Goal: Task Accomplishment & Management: Manage account settings

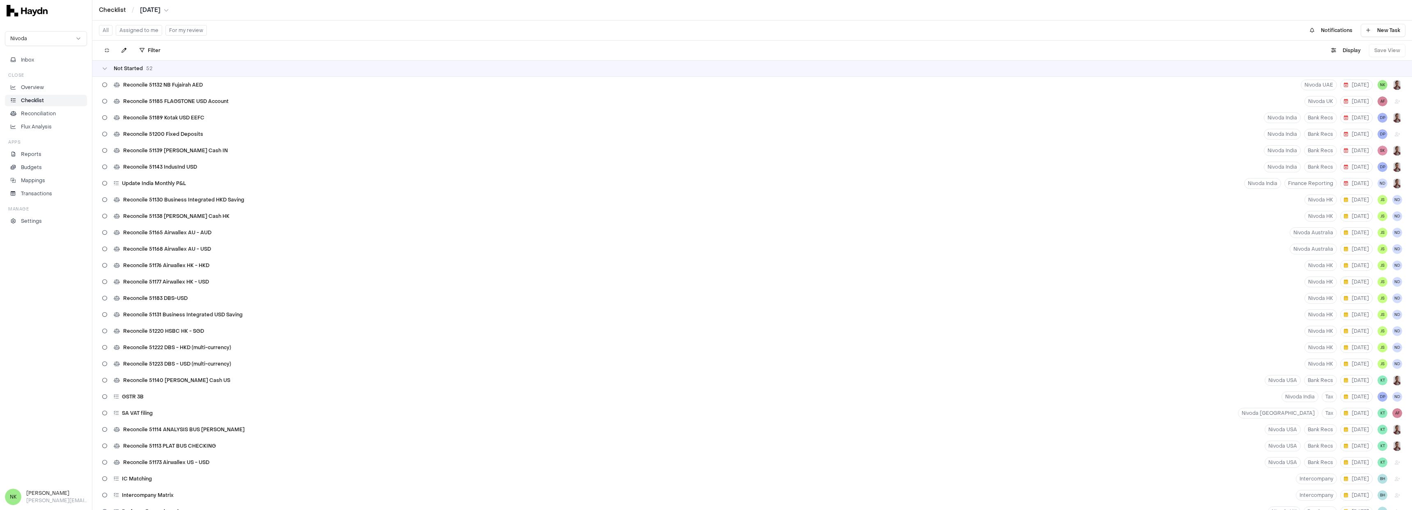
click at [146, 33] on button "Assigned to me" at bounding box center [139, 30] width 46 height 11
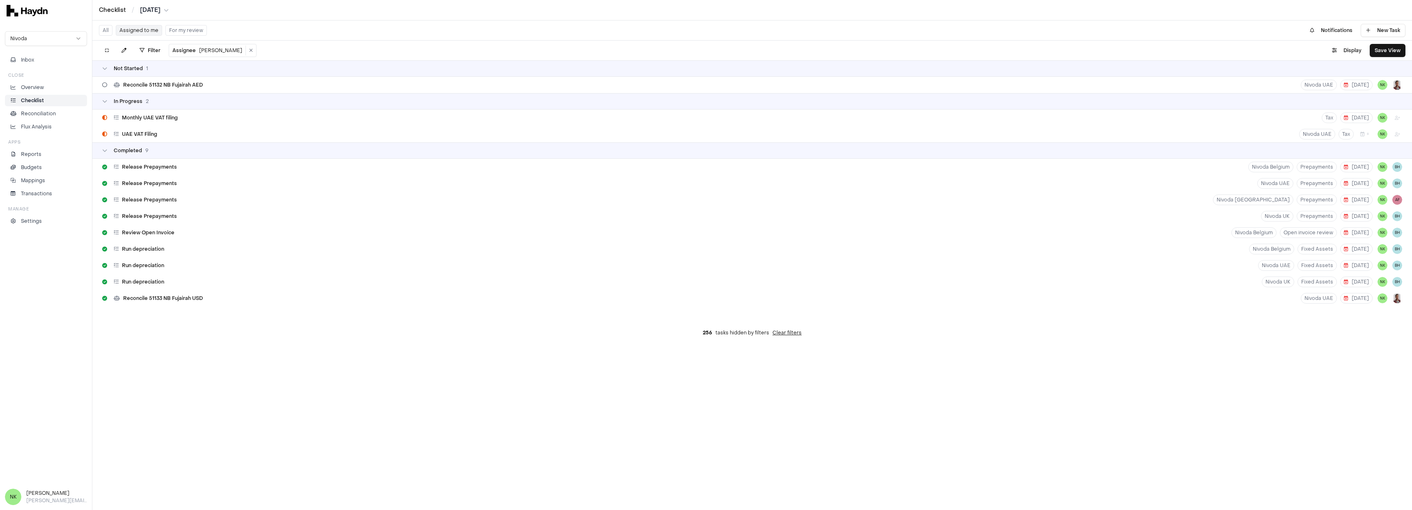
click at [106, 31] on button "All" at bounding box center [106, 30] width 14 height 11
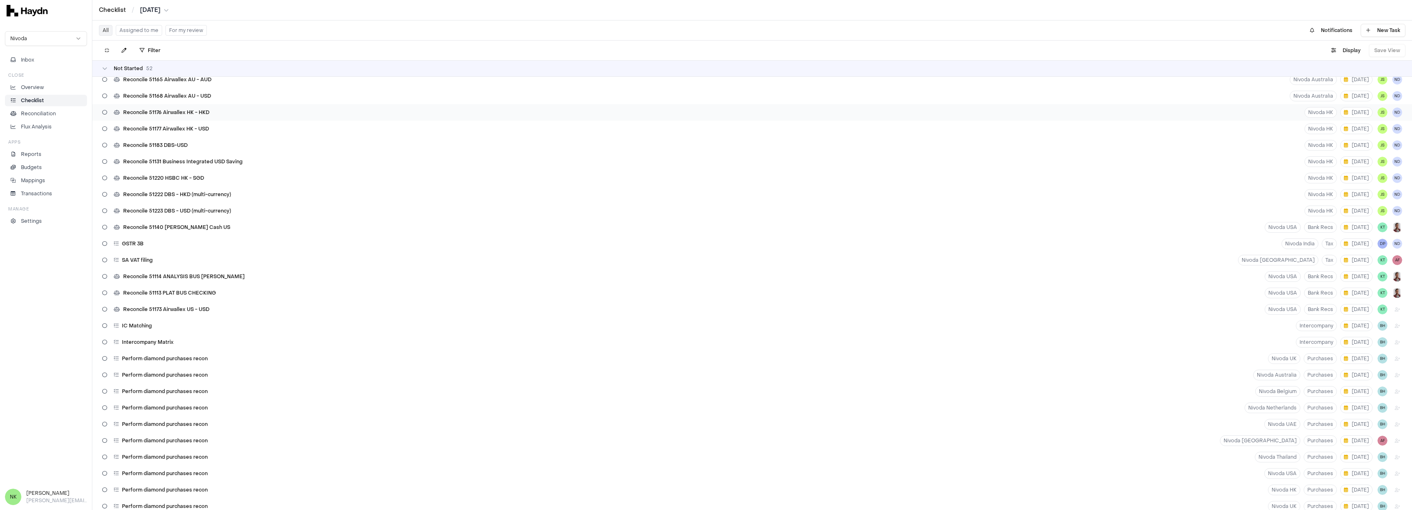
scroll to position [158, 0]
click at [1353, 49] on button "Display" at bounding box center [1345, 50] width 39 height 13
click at [1332, 73] on html "Checklist / [DATE] Nivoda Inbox Close Overview Checklist Reconciliation Flux An…" at bounding box center [706, 255] width 1412 height 510
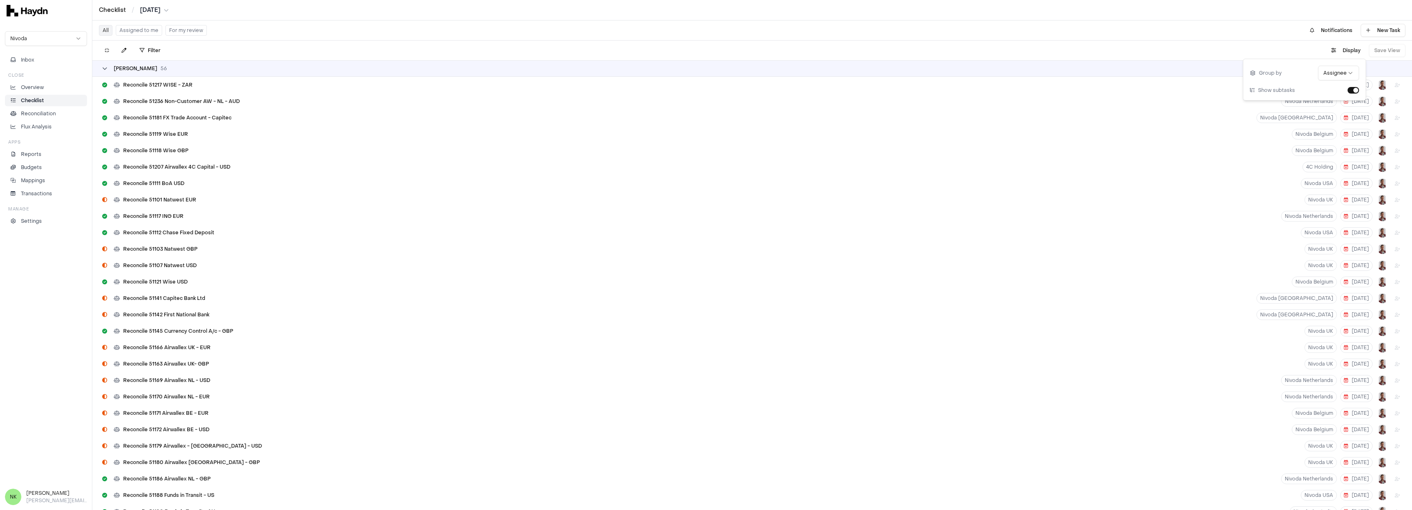
click at [123, 71] on span "[PERSON_NAME]" at bounding box center [135, 68] width 43 height 7
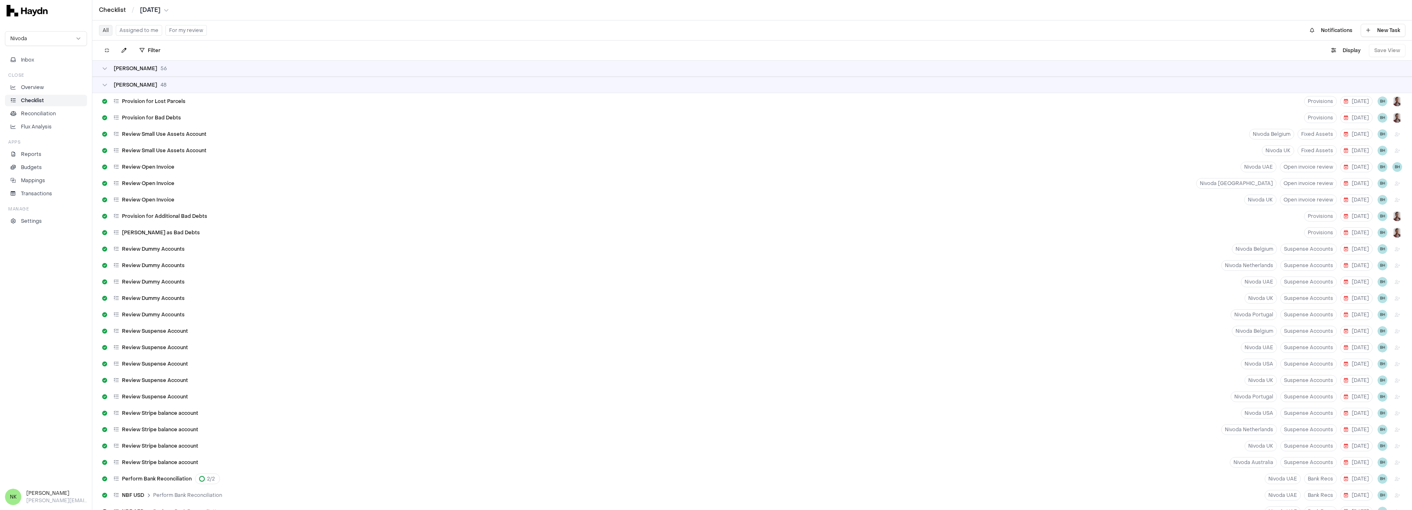
click at [146, 89] on div "[PERSON_NAME] 48" at bounding box center [751, 85] width 1319 height 16
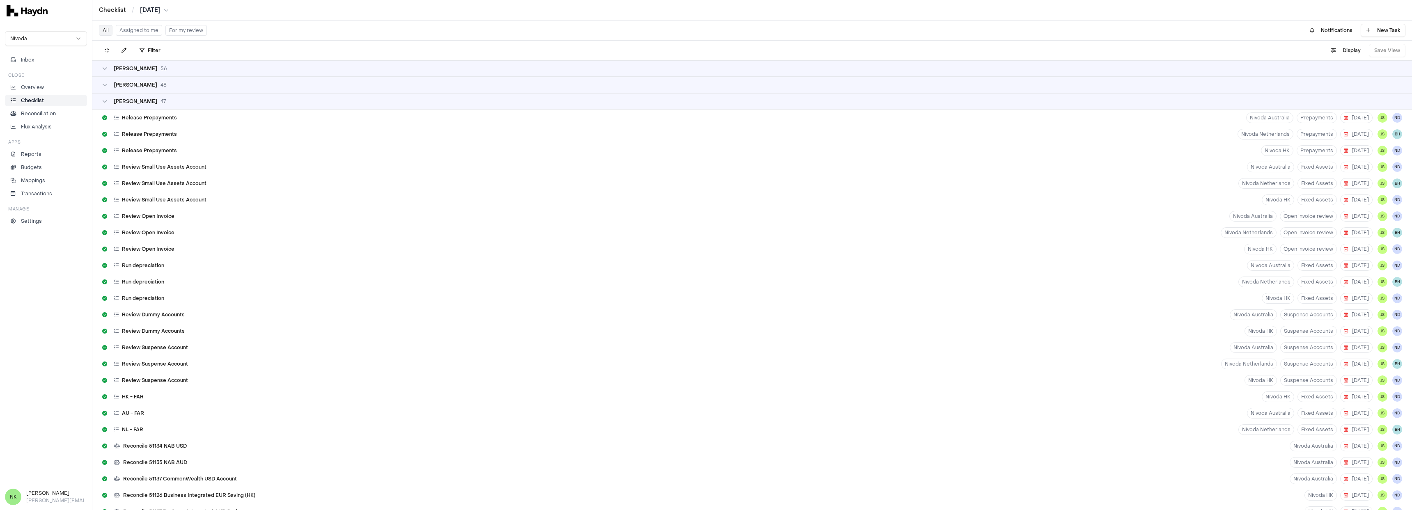
click at [145, 88] on div "[PERSON_NAME] 48" at bounding box center [751, 85] width 1319 height 16
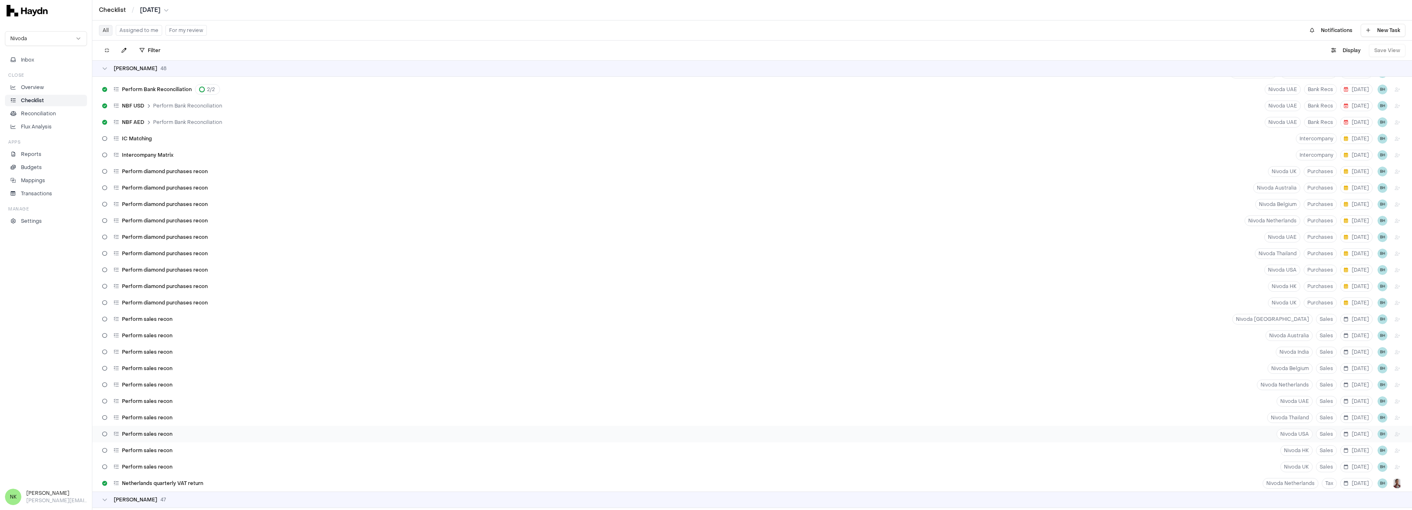
scroll to position [422, 0]
click at [437, 433] on div "Perform sales recon Nivoda UK Sales [DATE] BH" at bounding box center [751, 434] width 1319 height 16
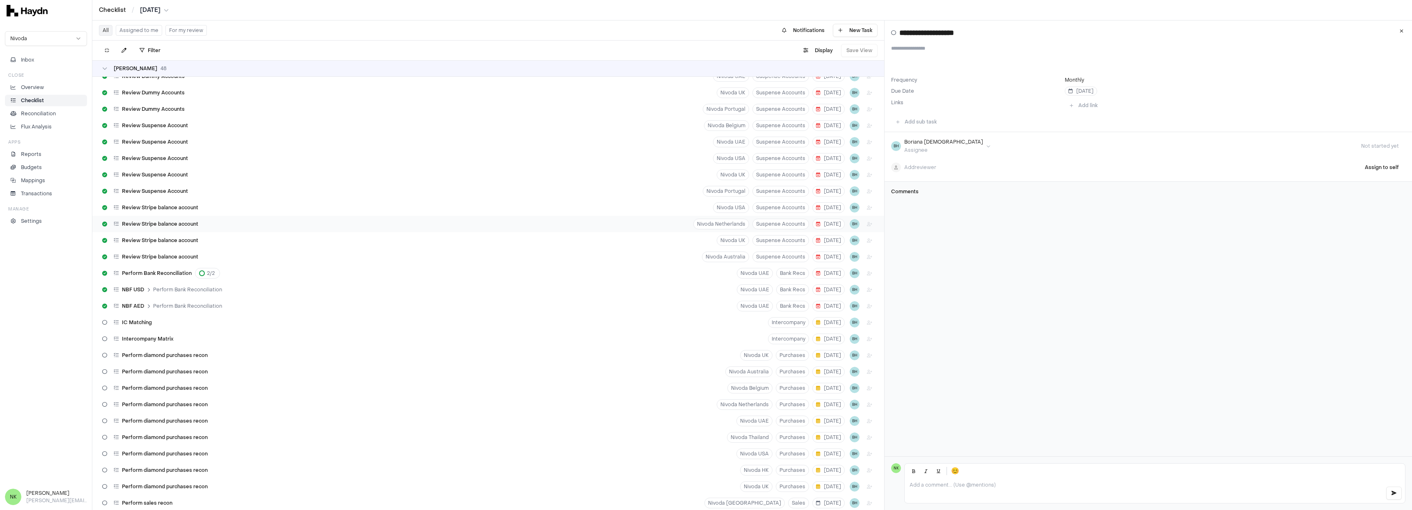
scroll to position [105, 0]
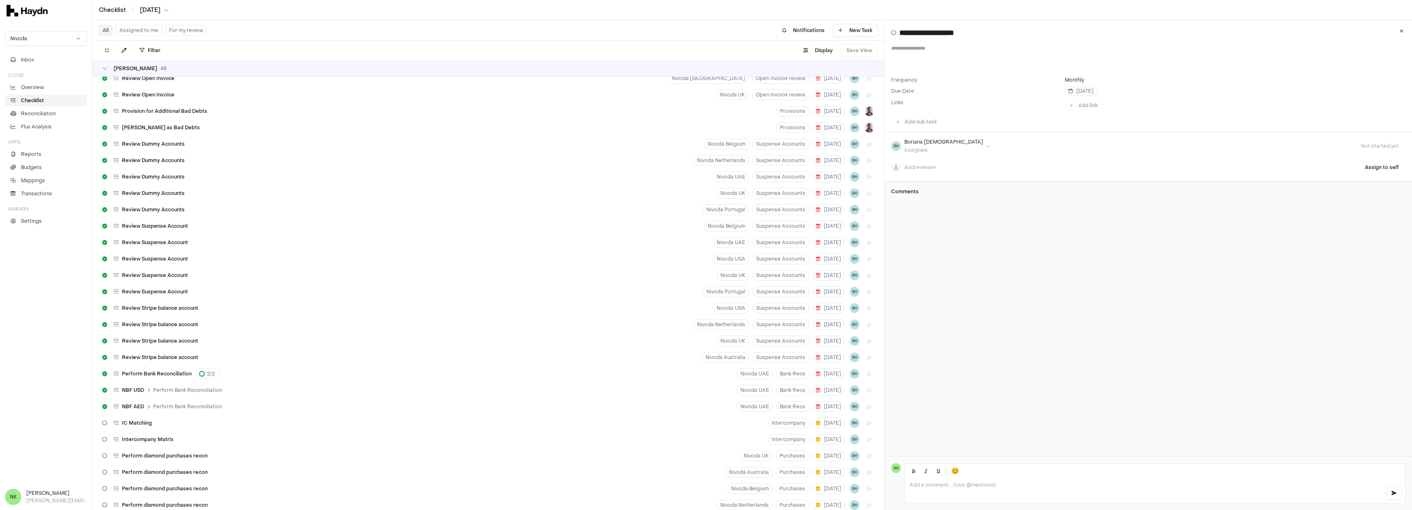
click at [186, 72] on div "[PERSON_NAME] 48" at bounding box center [488, 68] width 792 height 16
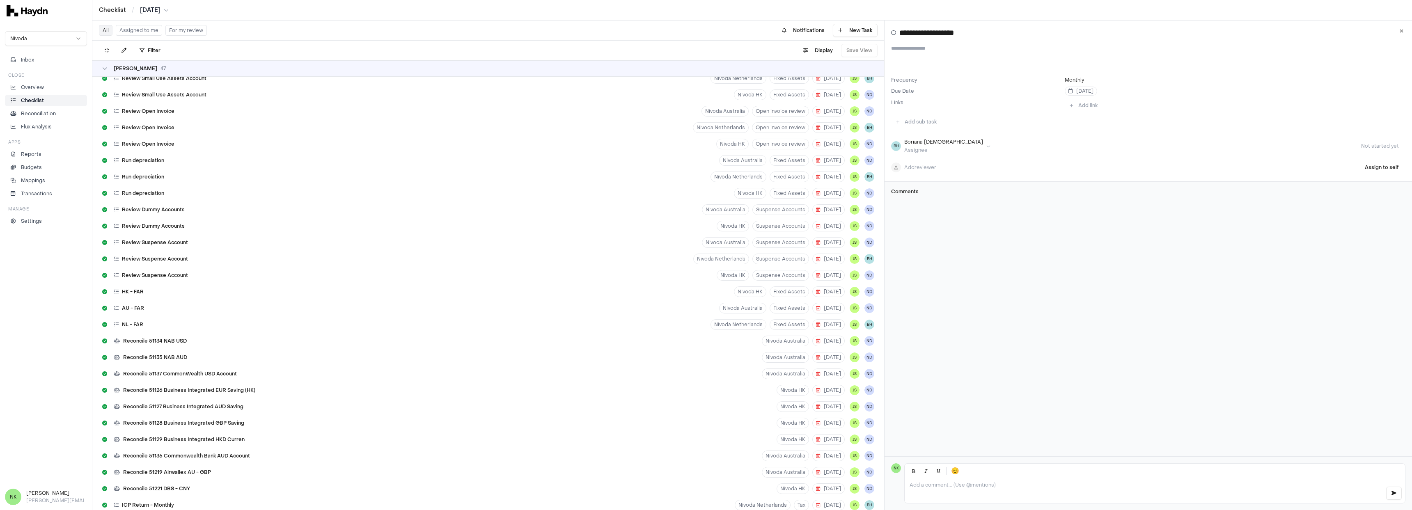
click at [186, 72] on div "[PERSON_NAME] 47" at bounding box center [488, 68] width 792 height 16
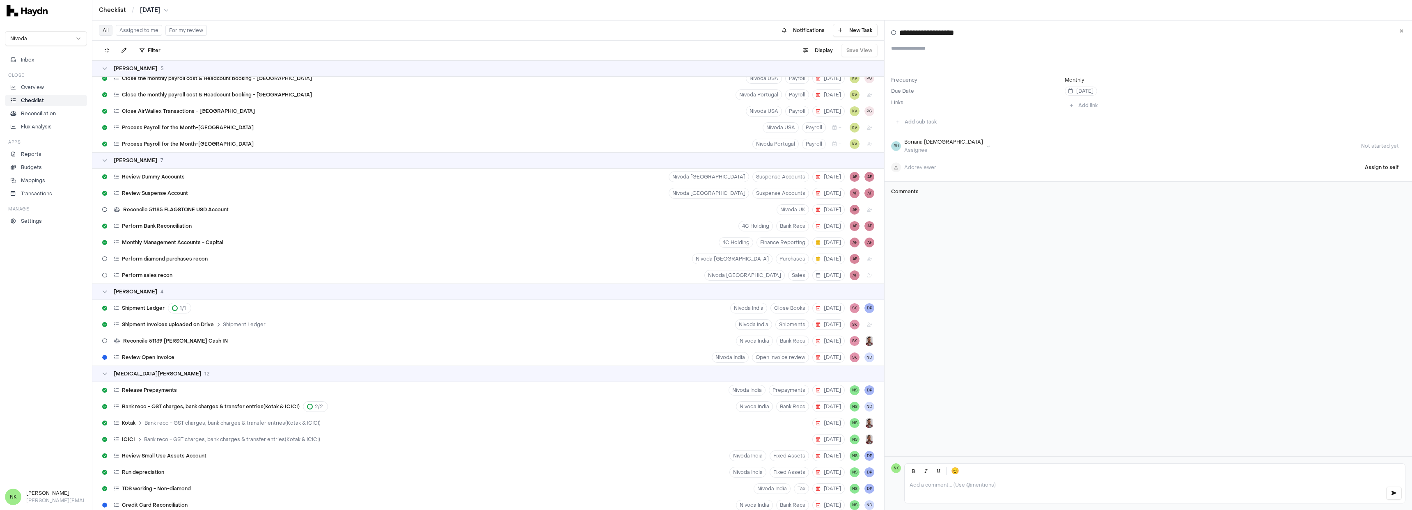
click at [186, 72] on div "[PERSON_NAME] 5" at bounding box center [488, 68] width 792 height 16
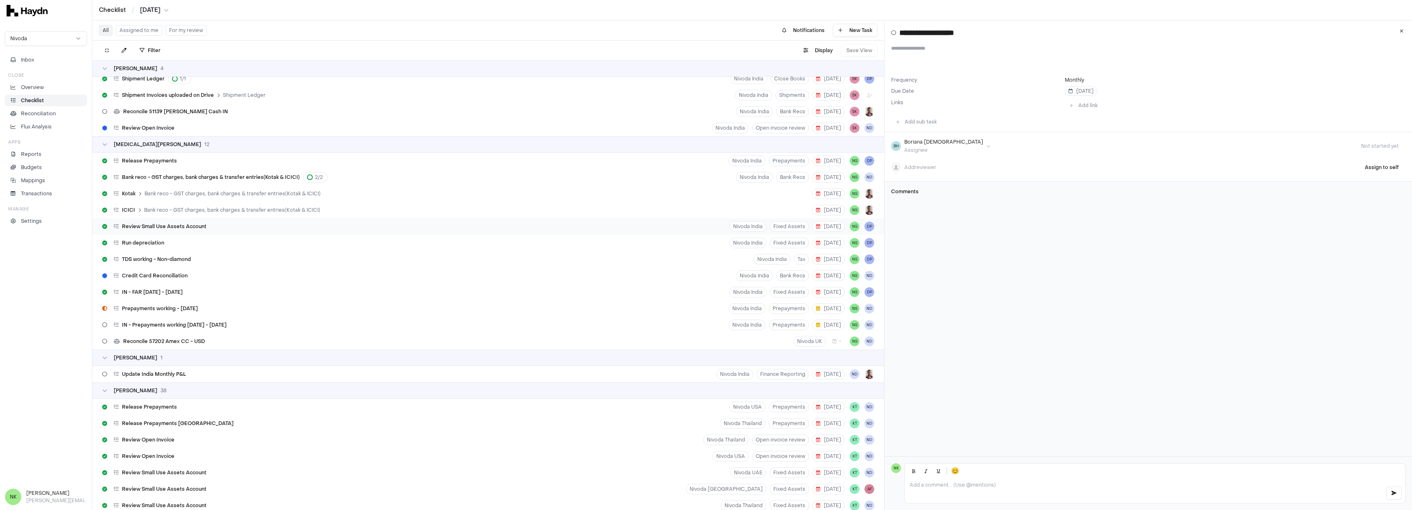
scroll to position [80, 0]
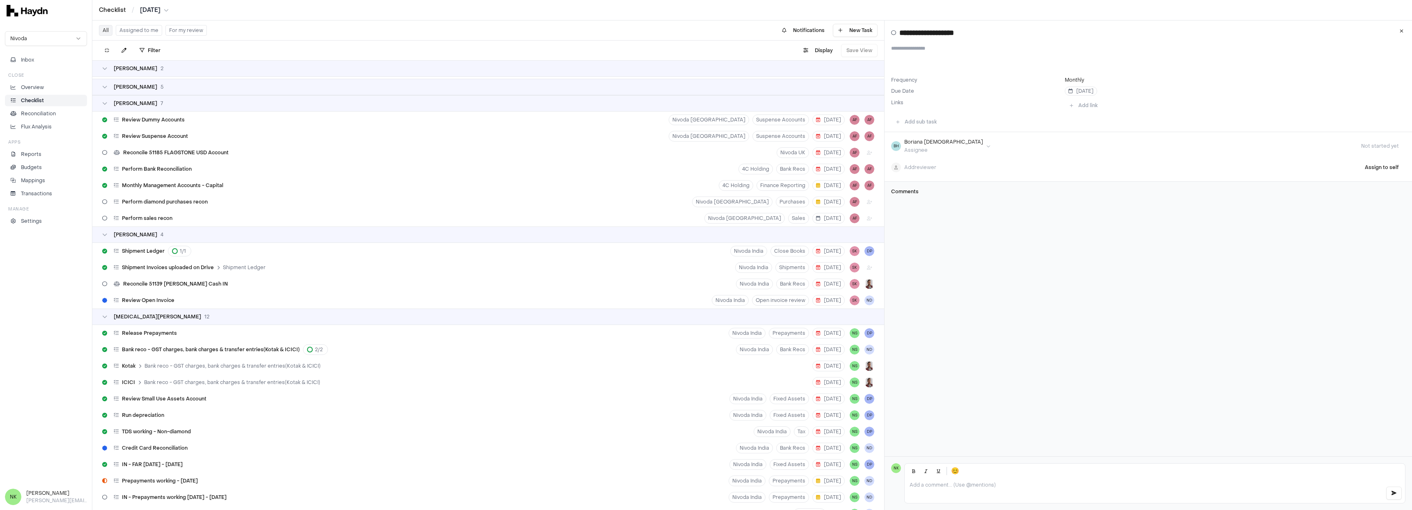
click at [186, 105] on div "[PERSON_NAME] 7" at bounding box center [488, 103] width 772 height 7
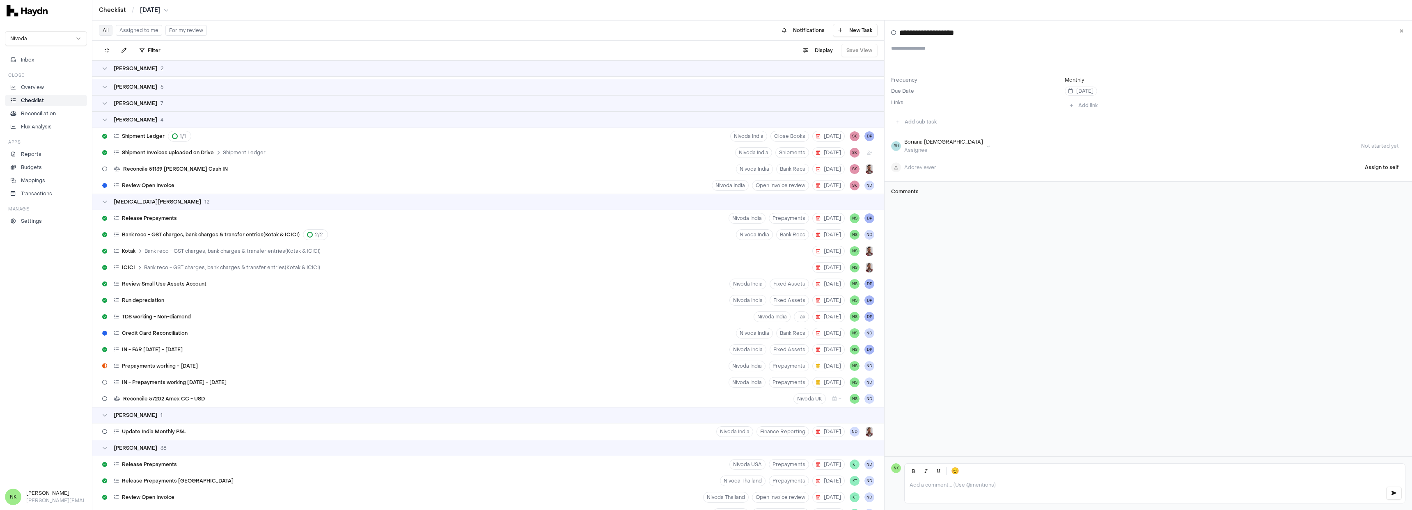
click at [171, 123] on div "[PERSON_NAME] 4" at bounding box center [488, 120] width 772 height 7
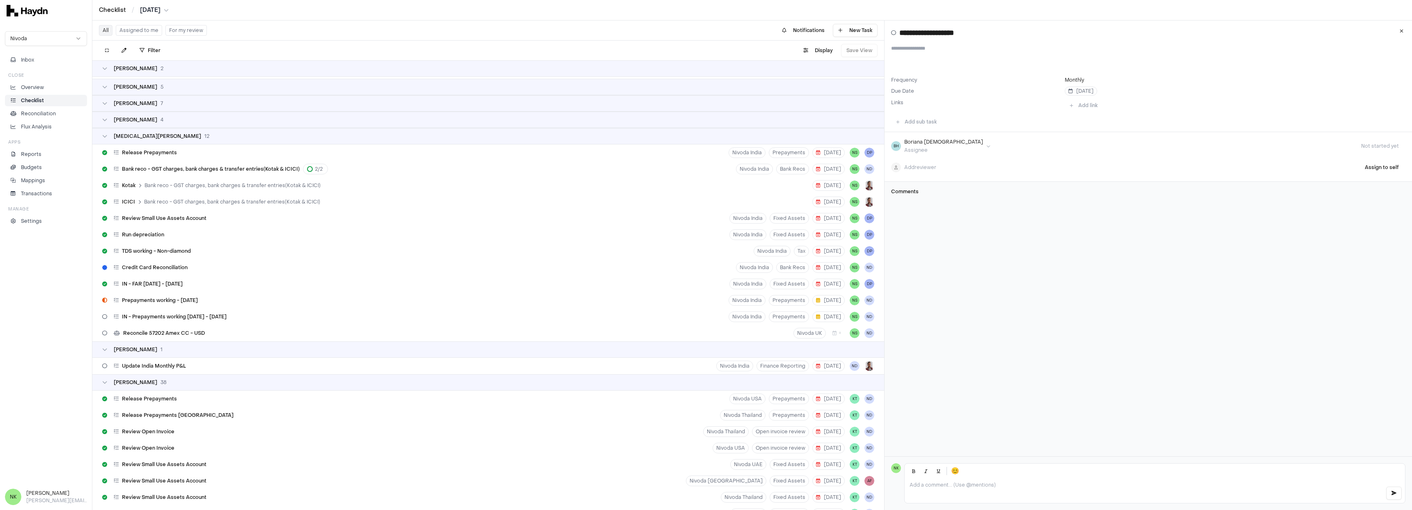
click at [166, 138] on div "[MEDICAL_DATA][PERSON_NAME] 12" at bounding box center [488, 136] width 772 height 7
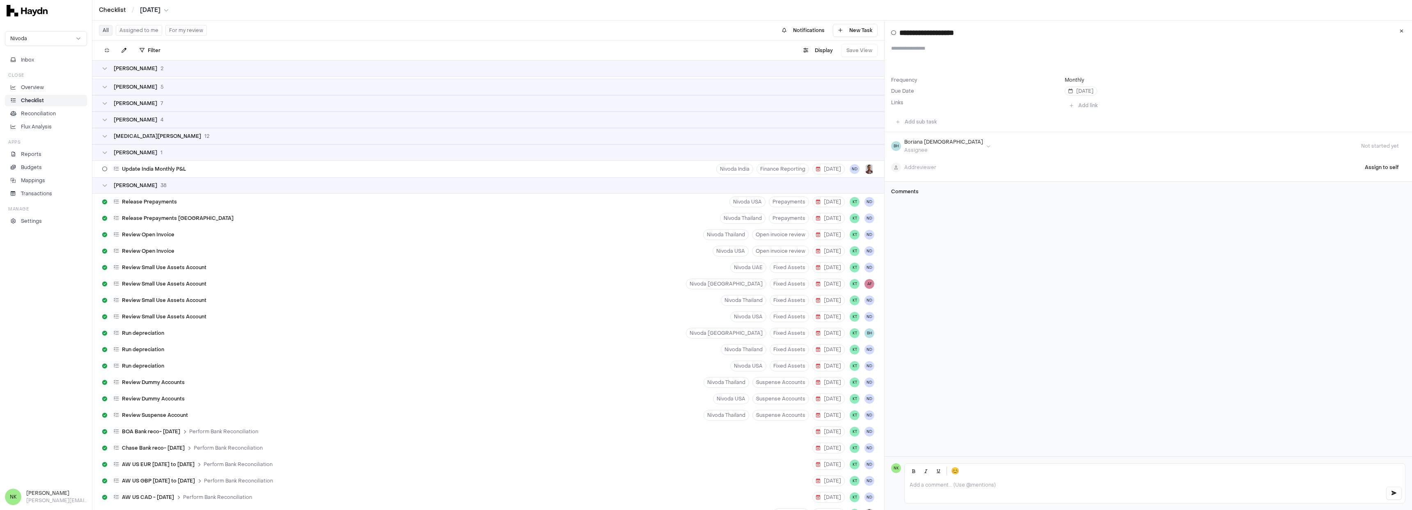
click at [162, 152] on div "[PERSON_NAME] 1" at bounding box center [488, 152] width 772 height 7
click at [160, 167] on div "Kriti Tiwari 38" at bounding box center [488, 169] width 772 height 7
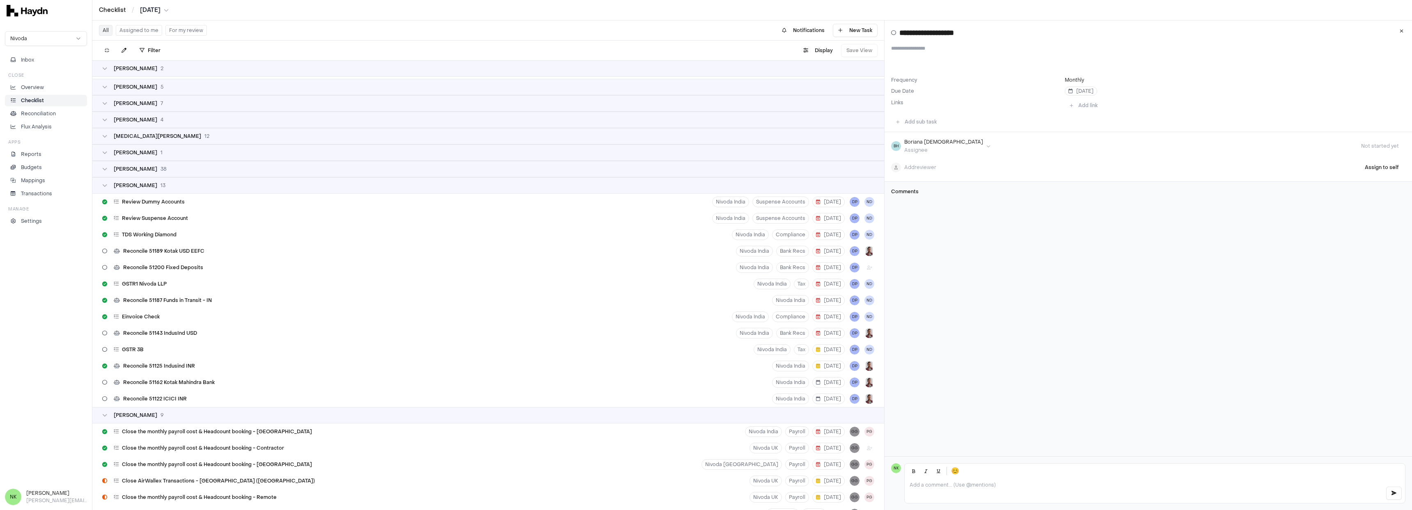
click at [158, 185] on div "[PERSON_NAME] 13" at bounding box center [488, 185] width 772 height 7
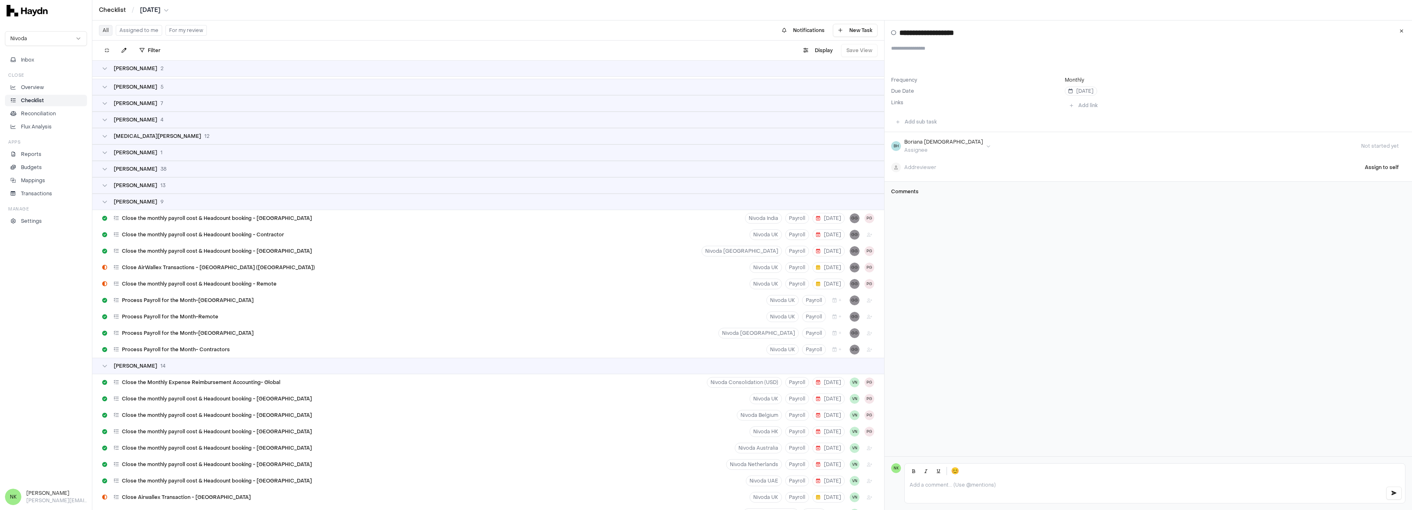
click at [158, 199] on div "[PERSON_NAME] 9" at bounding box center [488, 202] width 772 height 7
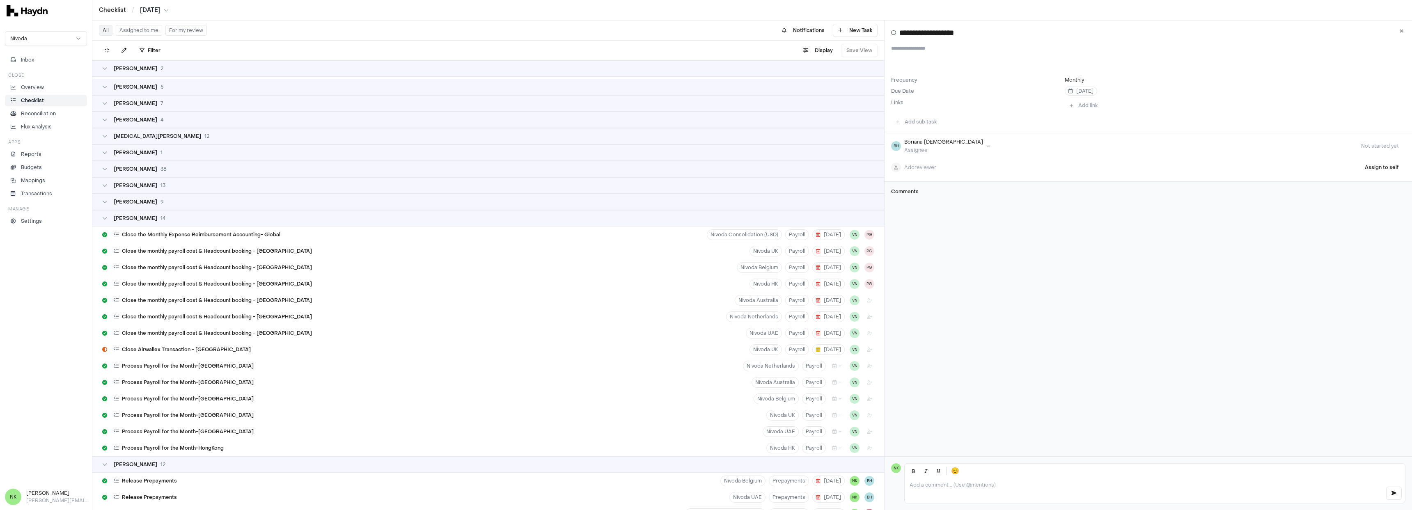
click at [159, 220] on div "[DEMOGRAPHIC_DATA][PERSON_NAME] 14" at bounding box center [488, 218] width 772 height 7
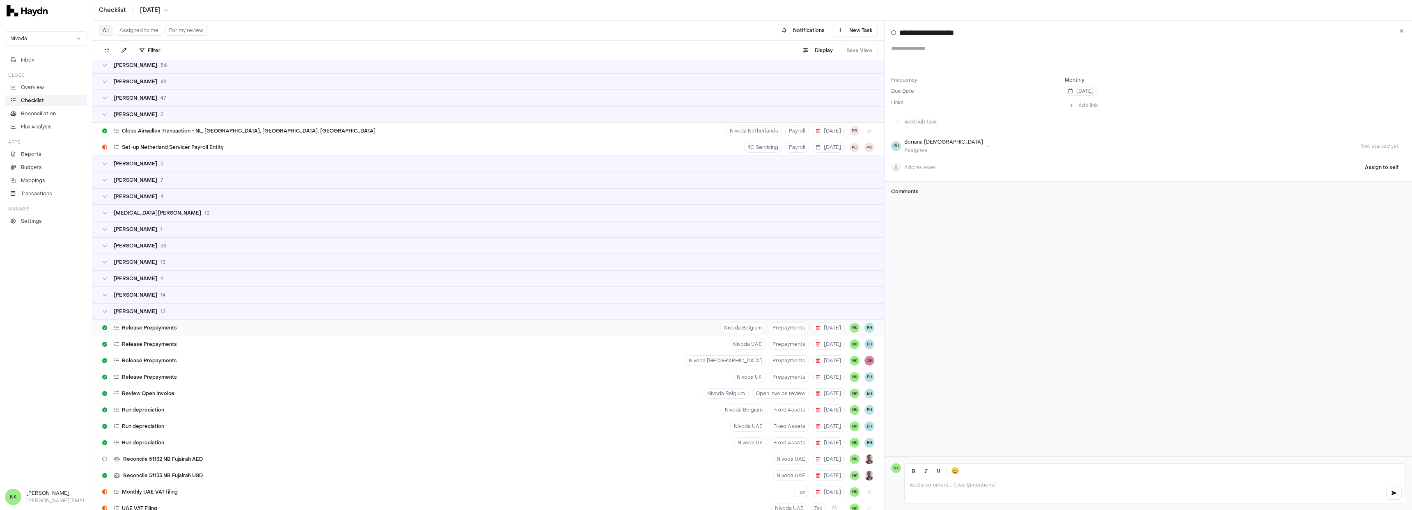
scroll to position [26, 0]
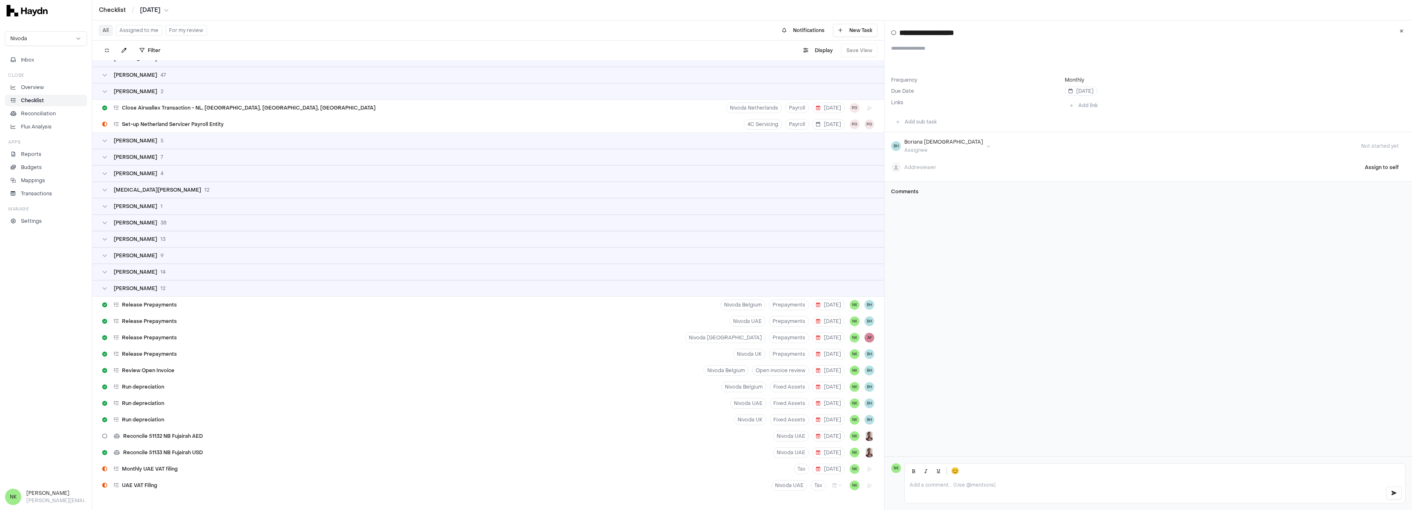
click at [199, 287] on div "Nikola [STREET_ADDRESS]" at bounding box center [488, 288] width 772 height 7
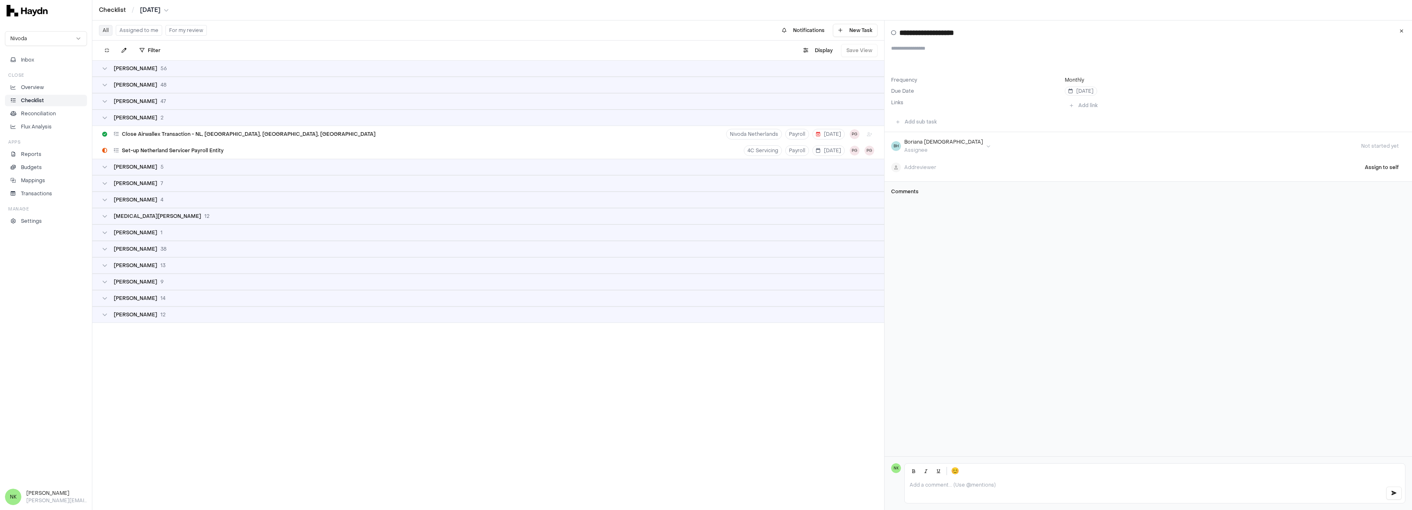
scroll to position [0, 0]
click at [162, 119] on div "[PERSON_NAME] 2" at bounding box center [488, 117] width 772 height 7
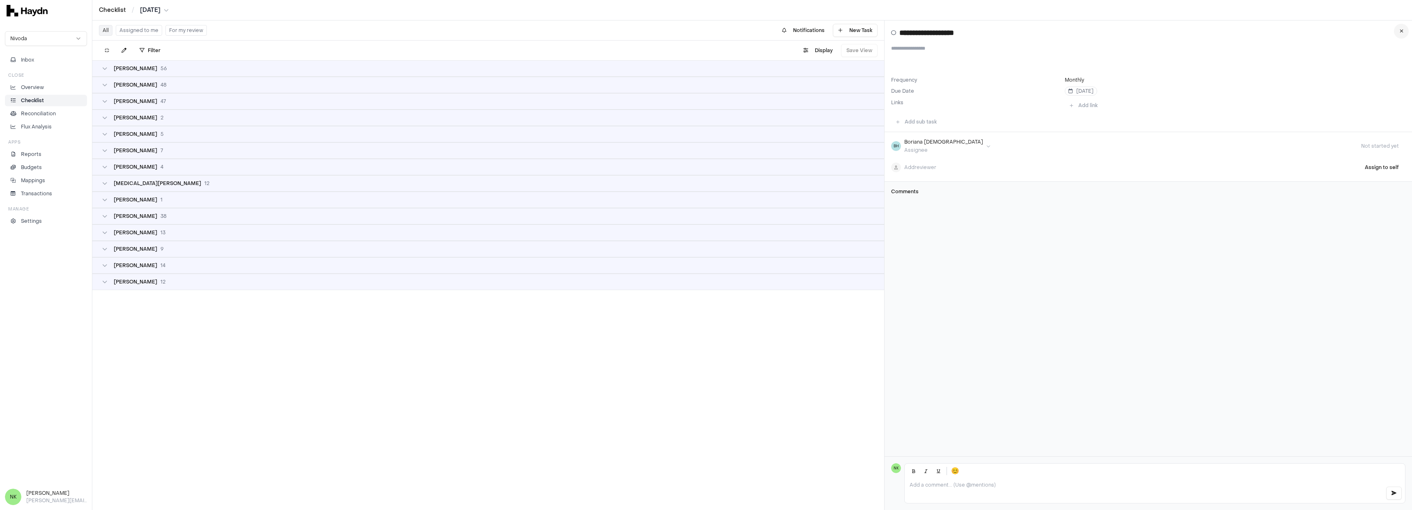
click at [1403, 30] on icon at bounding box center [1401, 31] width 4 height 5
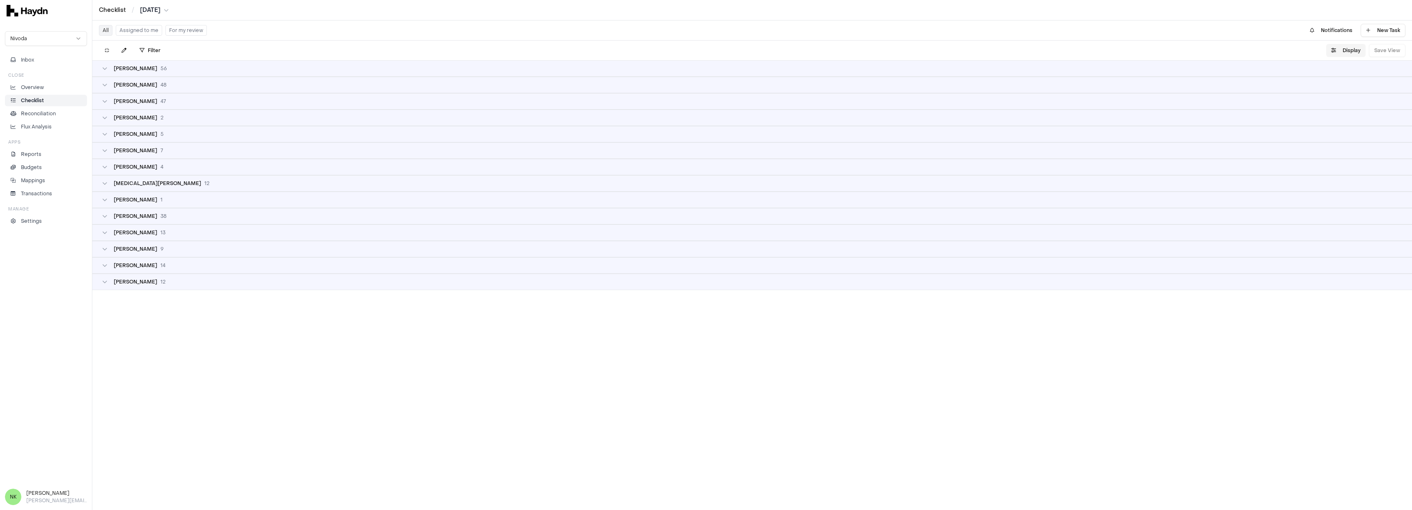
click at [1346, 50] on button "Display" at bounding box center [1345, 50] width 39 height 13
click at [1252, 53] on div "Filter . Display Save View" at bounding box center [751, 51] width 1319 height 20
drag, startPoint x: 1389, startPoint y: 52, endPoint x: 1378, endPoint y: 52, distance: 11.5
click at [1389, 52] on div "Display Save View" at bounding box center [1365, 50] width 79 height 13
click at [69, 87] on li "Overview" at bounding box center [46, 87] width 75 height 7
